Goal: Find specific page/section: Find specific page/section

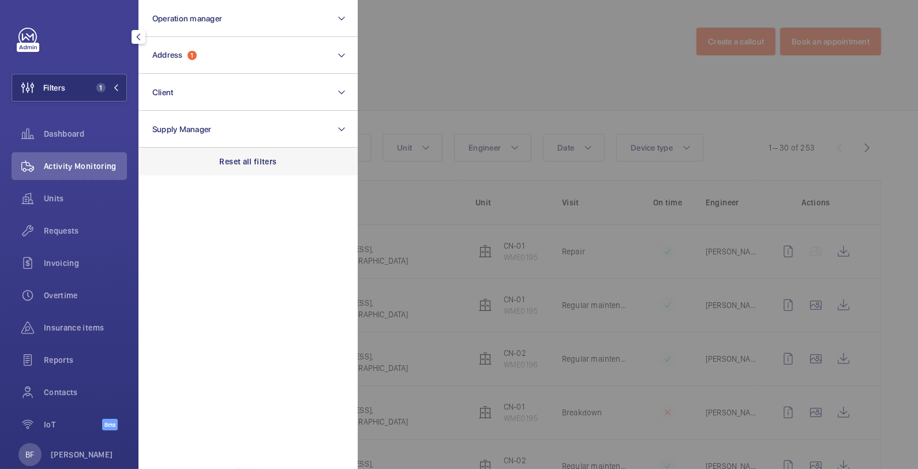
click at [249, 164] on p "Reset all filters" at bounding box center [248, 162] width 57 height 12
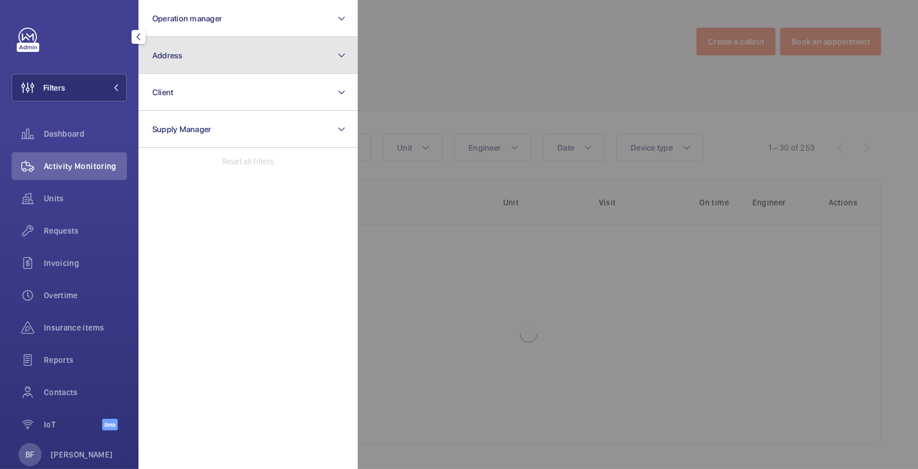
click at [206, 57] on button "Address" at bounding box center [248, 55] width 219 height 37
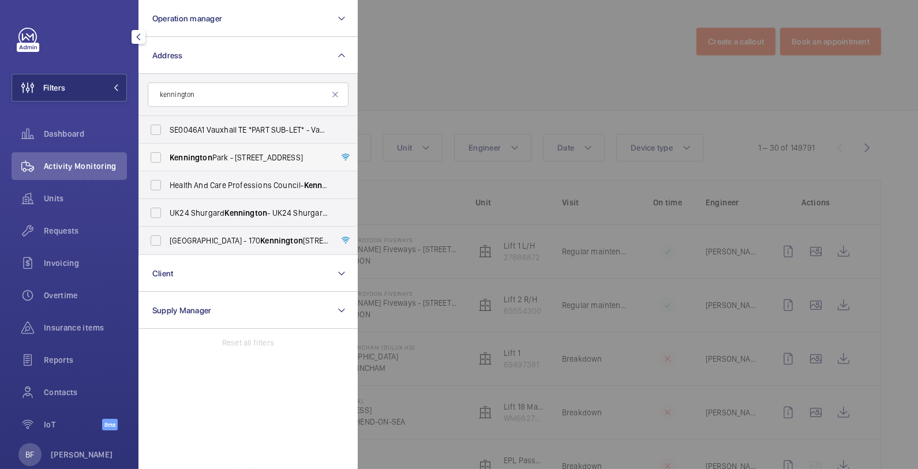
type input "kennington"
click at [241, 163] on label "[GEOGRAPHIC_DATA] - [STREET_ADDRESS]" at bounding box center [239, 158] width 201 height 28
click at [167, 163] on input "[GEOGRAPHIC_DATA] - [STREET_ADDRESS]" at bounding box center [155, 157] width 23 height 23
checkbox input "true"
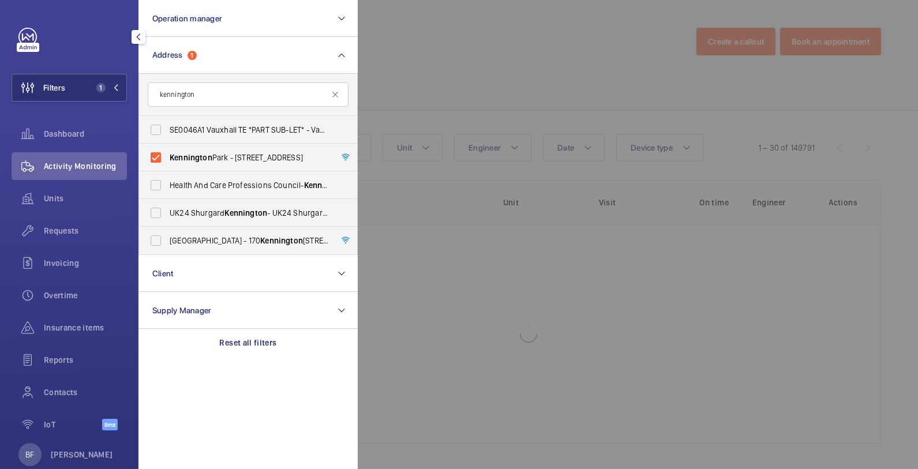
click at [547, 6] on div at bounding box center [817, 234] width 918 height 469
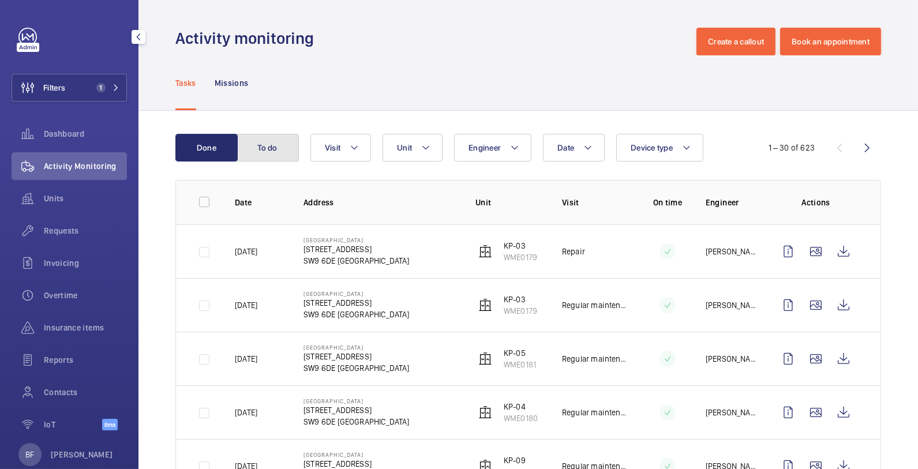
click at [280, 148] on button "To do" at bounding box center [268, 148] width 62 height 28
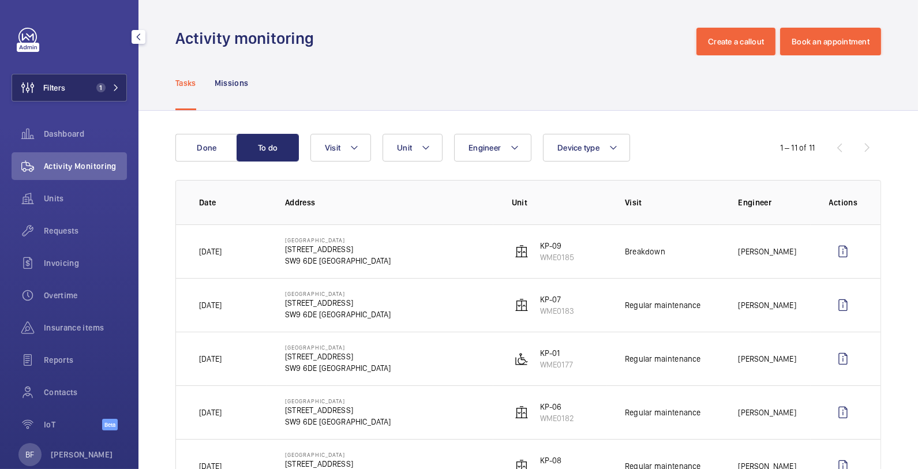
click at [104, 93] on button "Filters 1" at bounding box center [69, 88] width 115 height 28
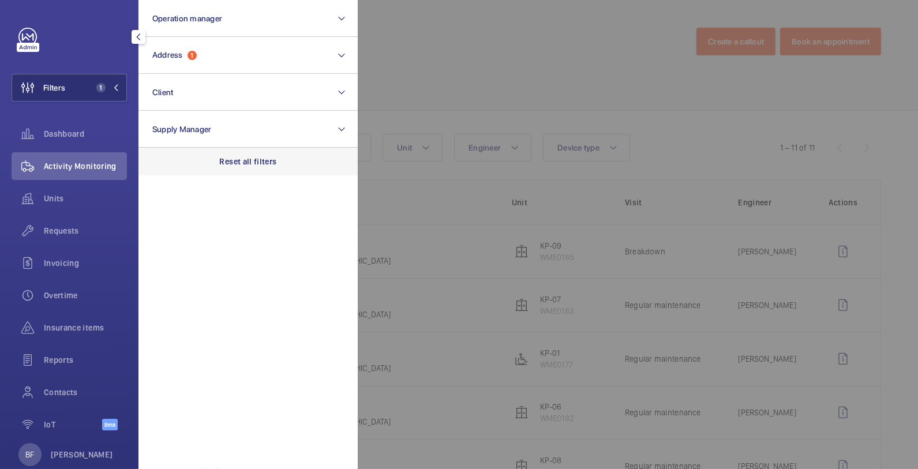
click at [252, 162] on p "Reset all filters" at bounding box center [248, 162] width 57 height 12
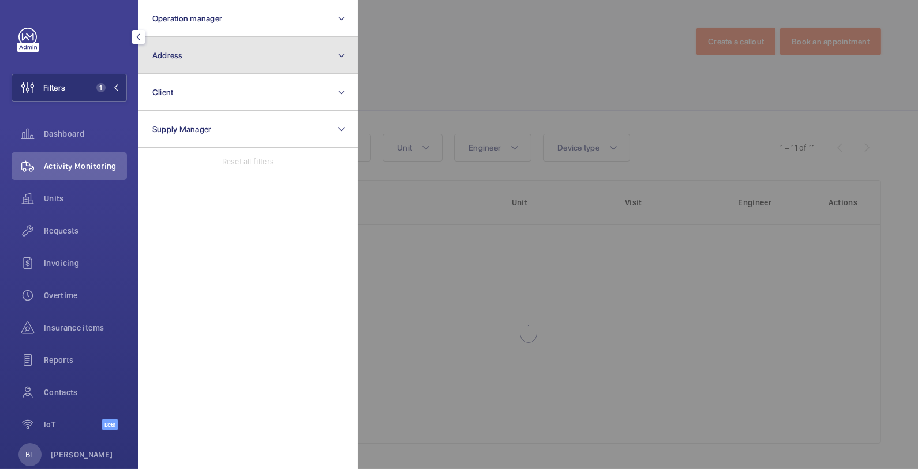
click at [224, 54] on button "Address" at bounding box center [248, 55] width 219 height 37
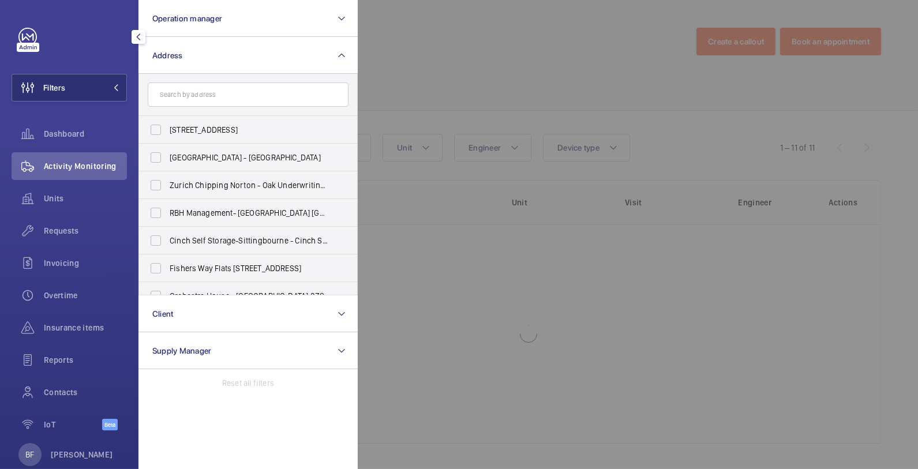
click at [239, 98] on input "text" at bounding box center [248, 95] width 201 height 24
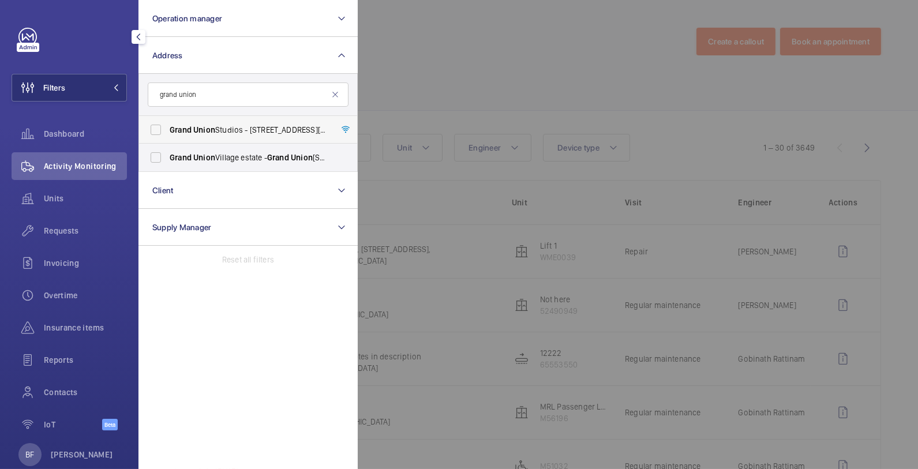
type input "grand union"
click at [188, 128] on span "Grand" at bounding box center [181, 129] width 22 height 9
click at [167, 128] on input "[GEOGRAPHIC_DATA] - [STREET_ADDRESS][DATE]" at bounding box center [155, 129] width 23 height 23
checkbox input "true"
click at [476, 108] on div at bounding box center [817, 234] width 918 height 469
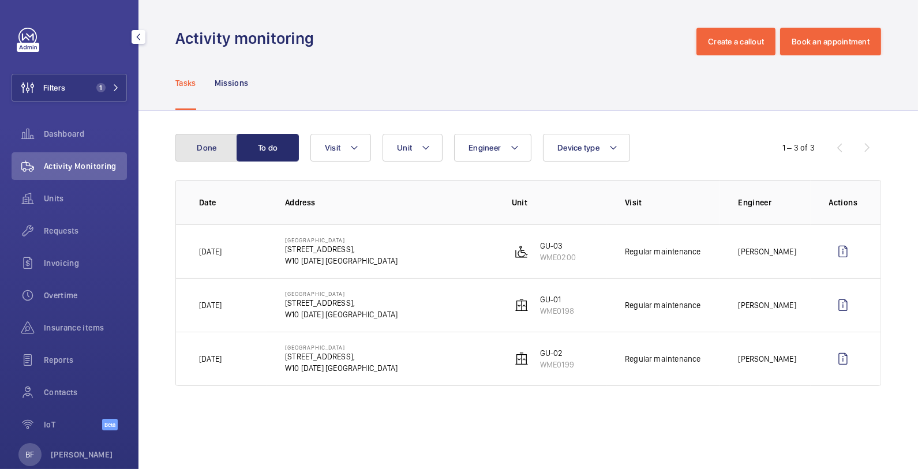
click at [212, 155] on button "Done" at bounding box center [206, 148] width 62 height 28
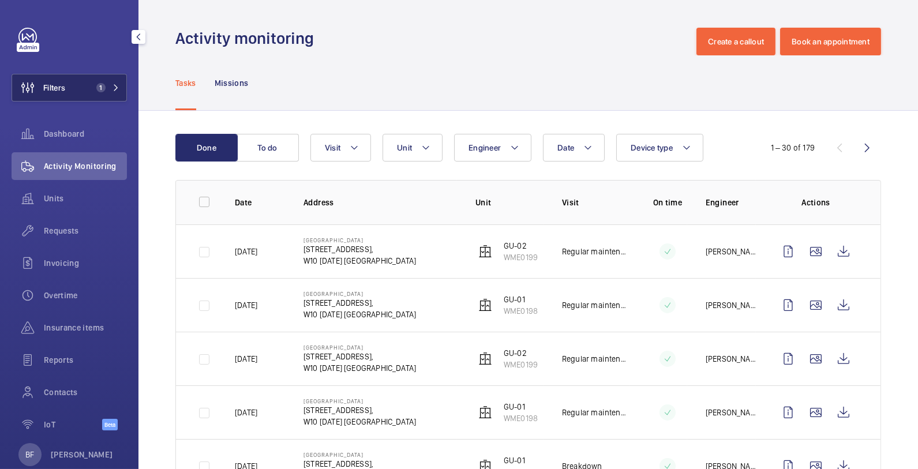
click at [83, 80] on button "Filters 1" at bounding box center [69, 88] width 115 height 28
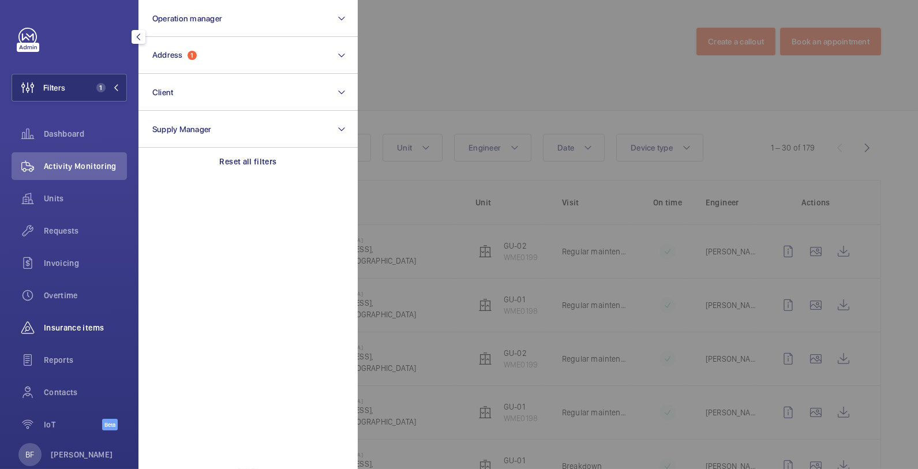
click at [56, 324] on span "Insurance items" at bounding box center [85, 328] width 83 height 12
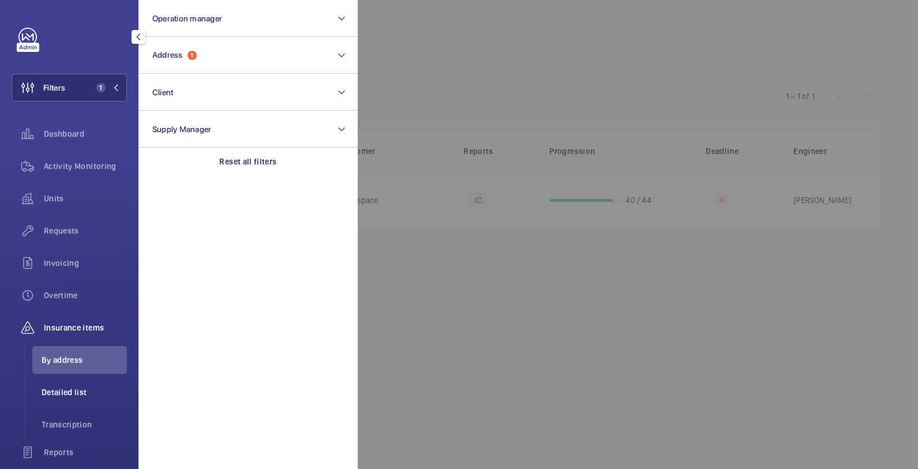
click at [78, 395] on span "Detailed list" at bounding box center [84, 393] width 85 height 12
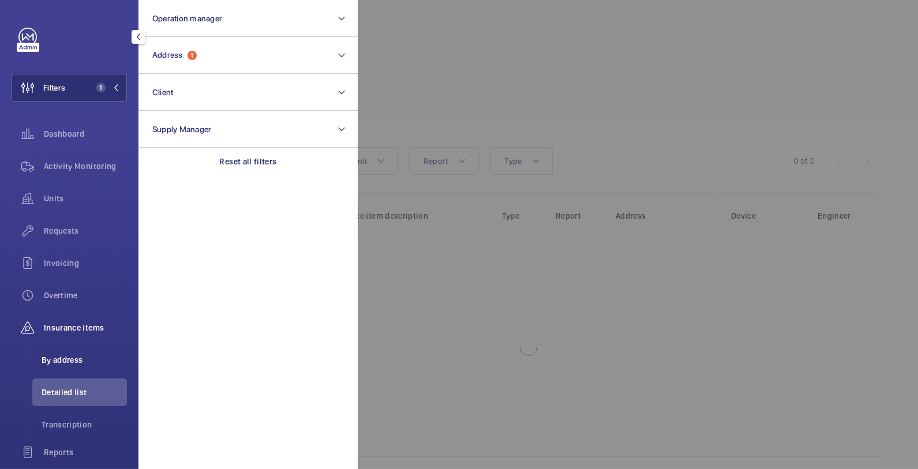
click at [73, 365] on li "By address" at bounding box center [79, 360] width 95 height 28
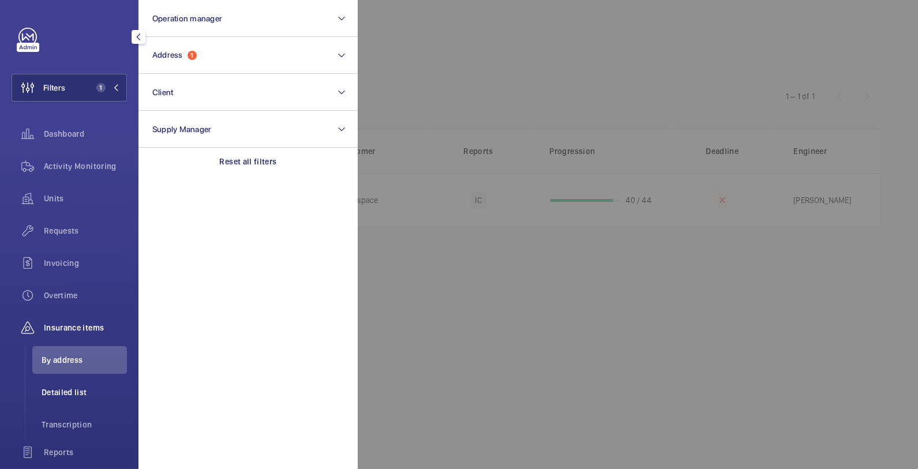
click at [69, 397] on span "Detailed list" at bounding box center [84, 393] width 85 height 12
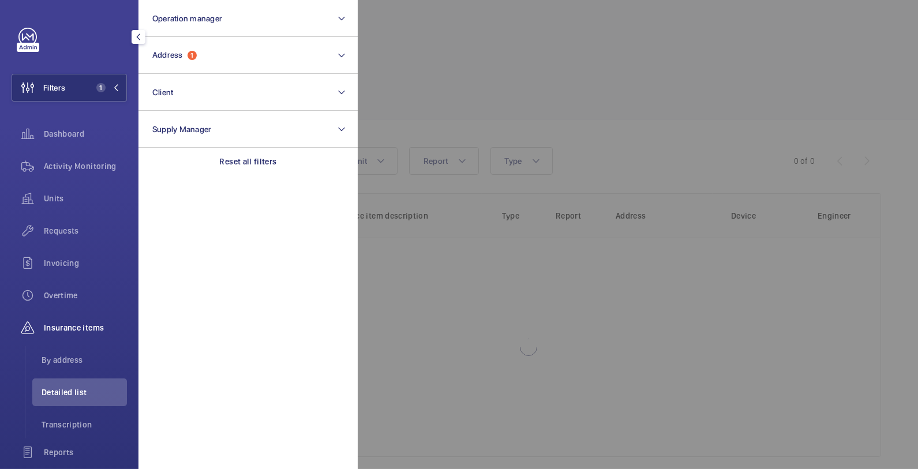
click at [469, 321] on div at bounding box center [817, 234] width 918 height 469
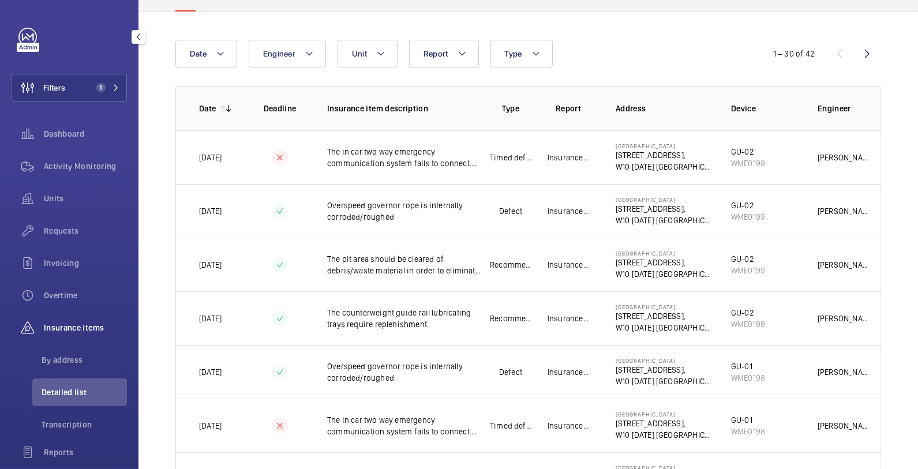
scroll to position [108, 0]
